Goal: Communication & Community: Share content

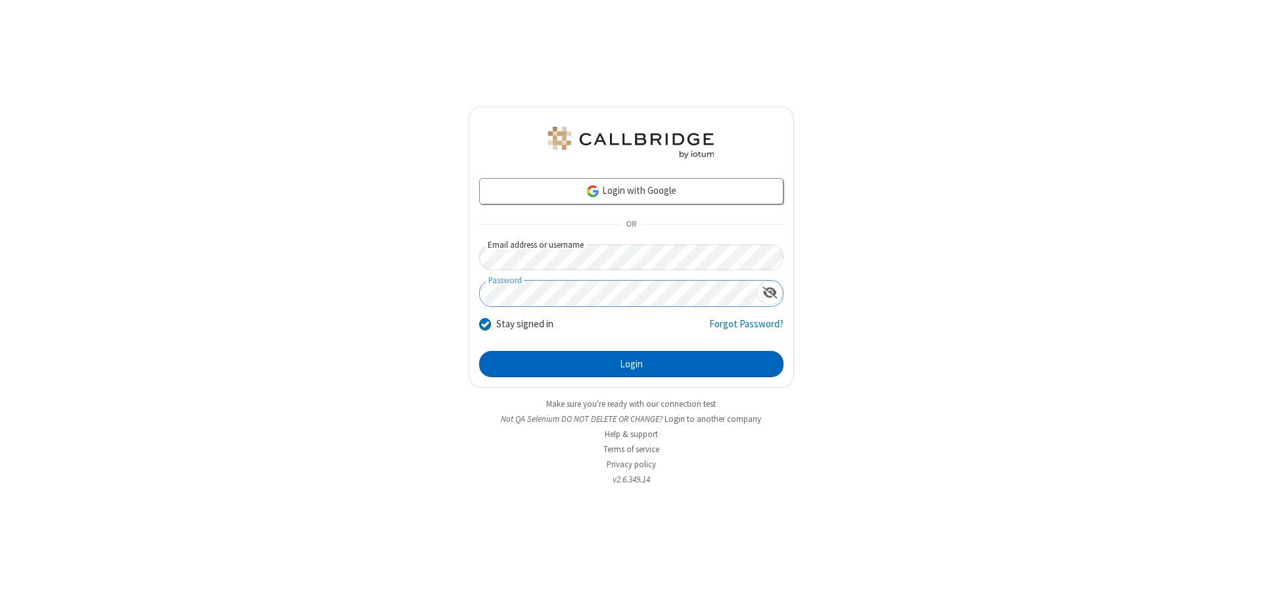
click at [631, 364] on button "Login" at bounding box center [631, 364] width 304 height 26
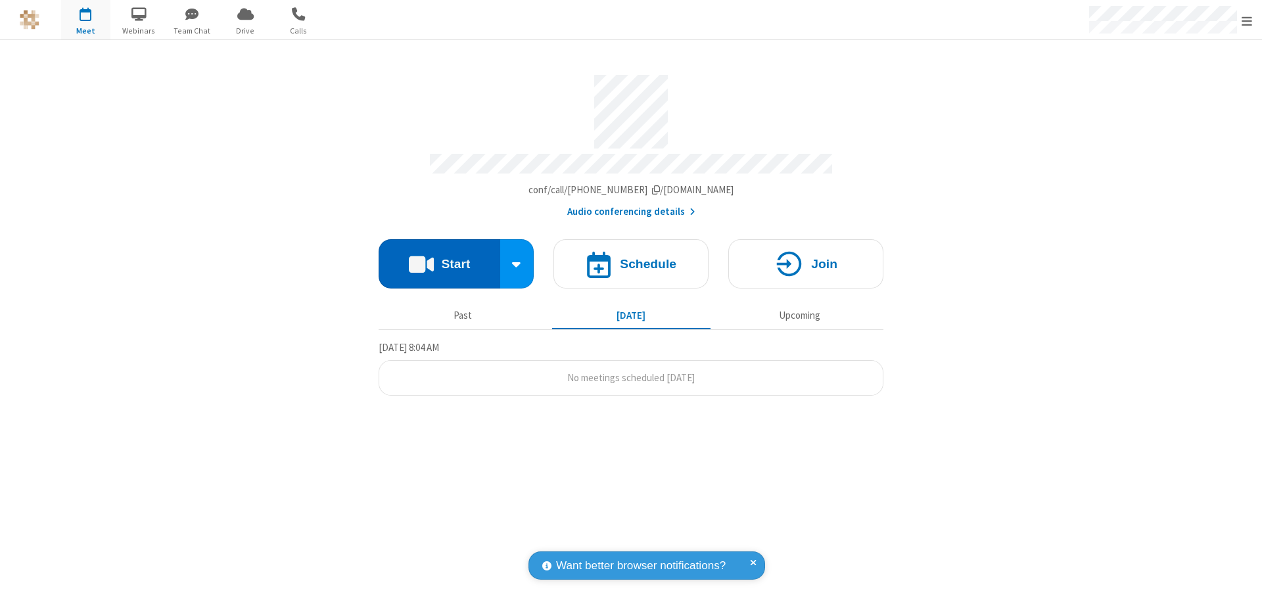
click at [439, 258] on button "Start" at bounding box center [440, 263] width 122 height 49
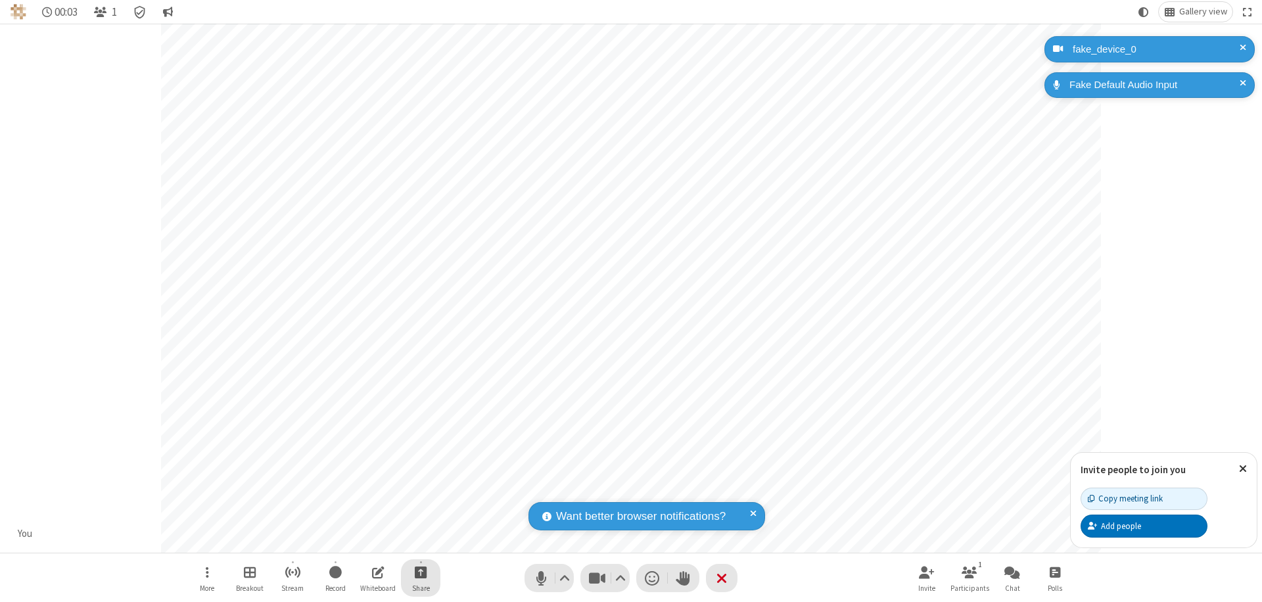
click at [421, 572] on span "Start sharing" at bounding box center [421, 572] width 12 height 16
click at [368, 540] on span "Share my screen" at bounding box center [367, 541] width 15 height 11
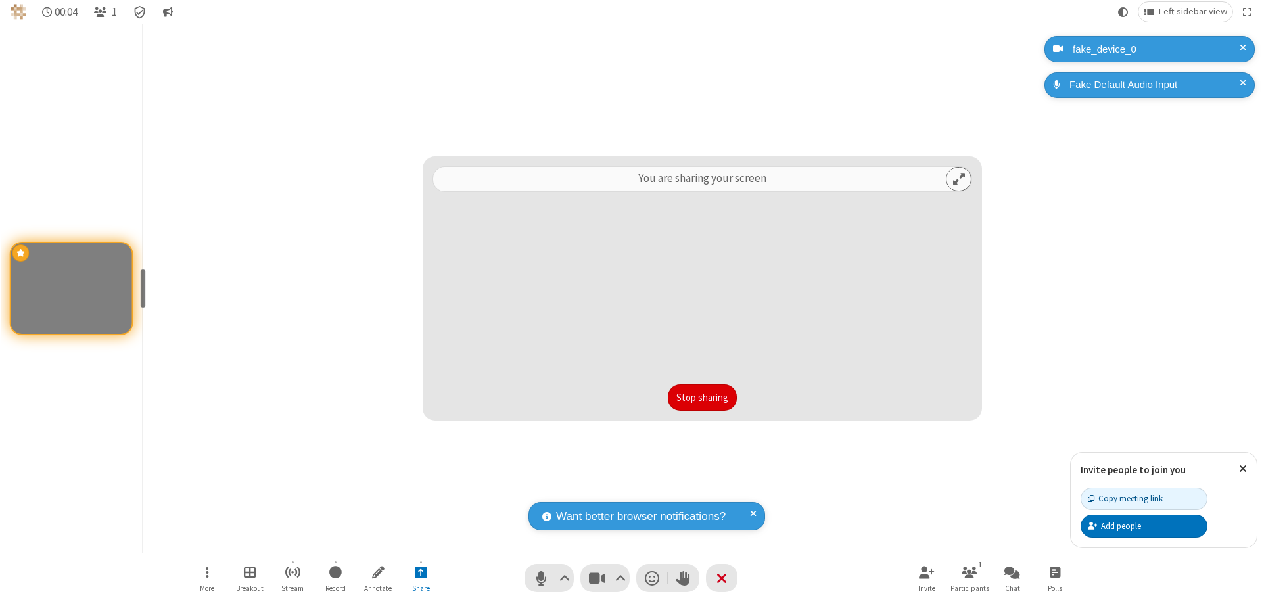
click at [702, 398] on button "Stop sharing" at bounding box center [702, 398] width 69 height 26
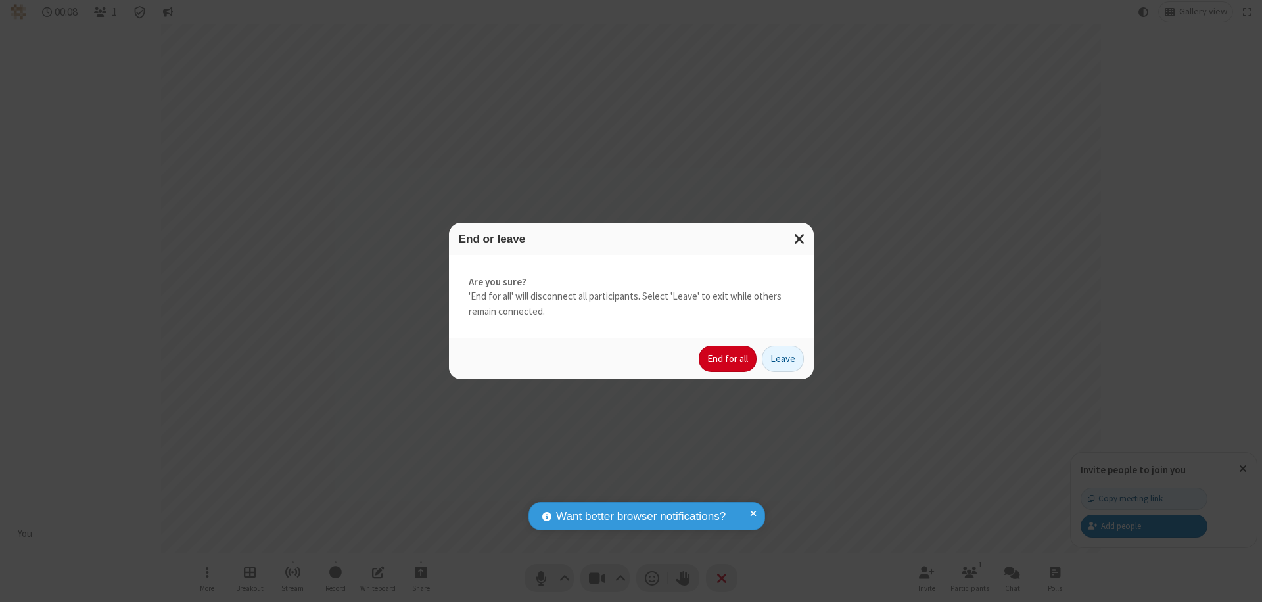
click at [729, 359] on button "End for all" at bounding box center [728, 359] width 58 height 26
